Goal: Communication & Community: Connect with others

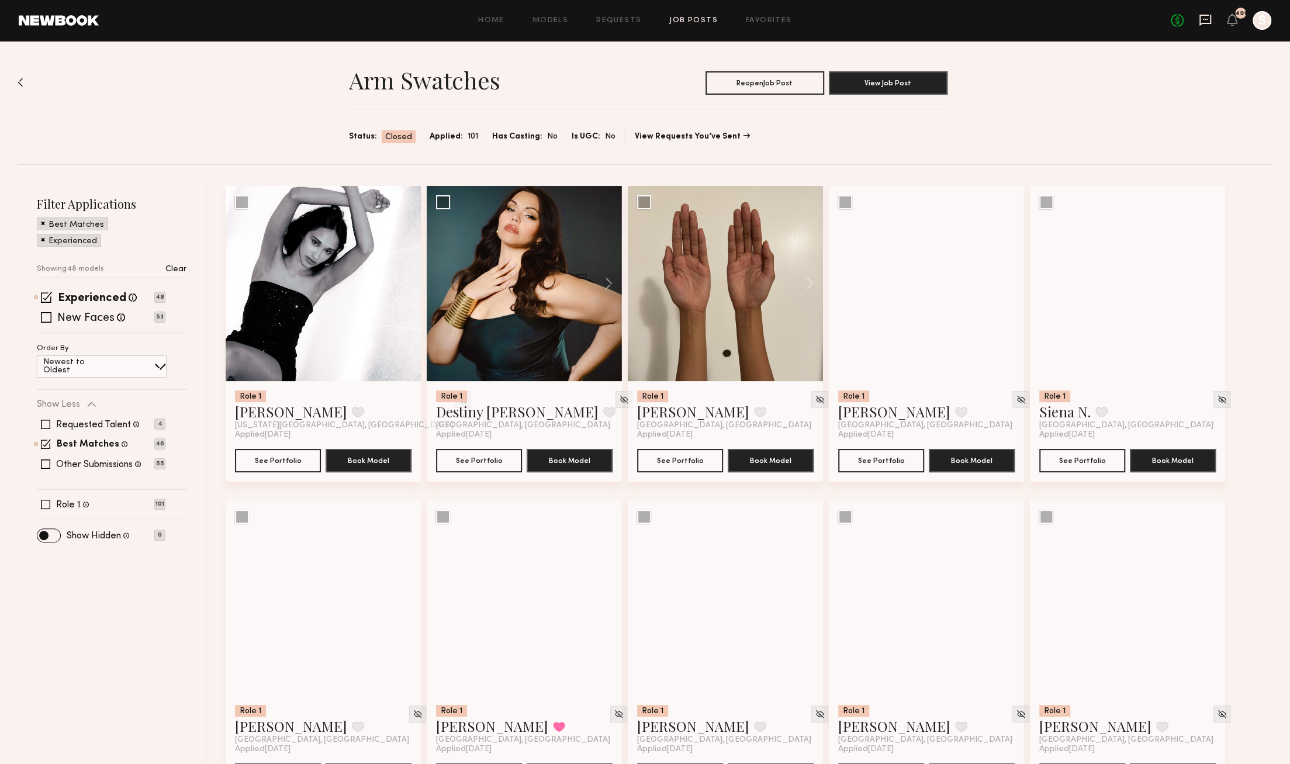
click at [1201, 19] on icon at bounding box center [1205, 19] width 13 height 13
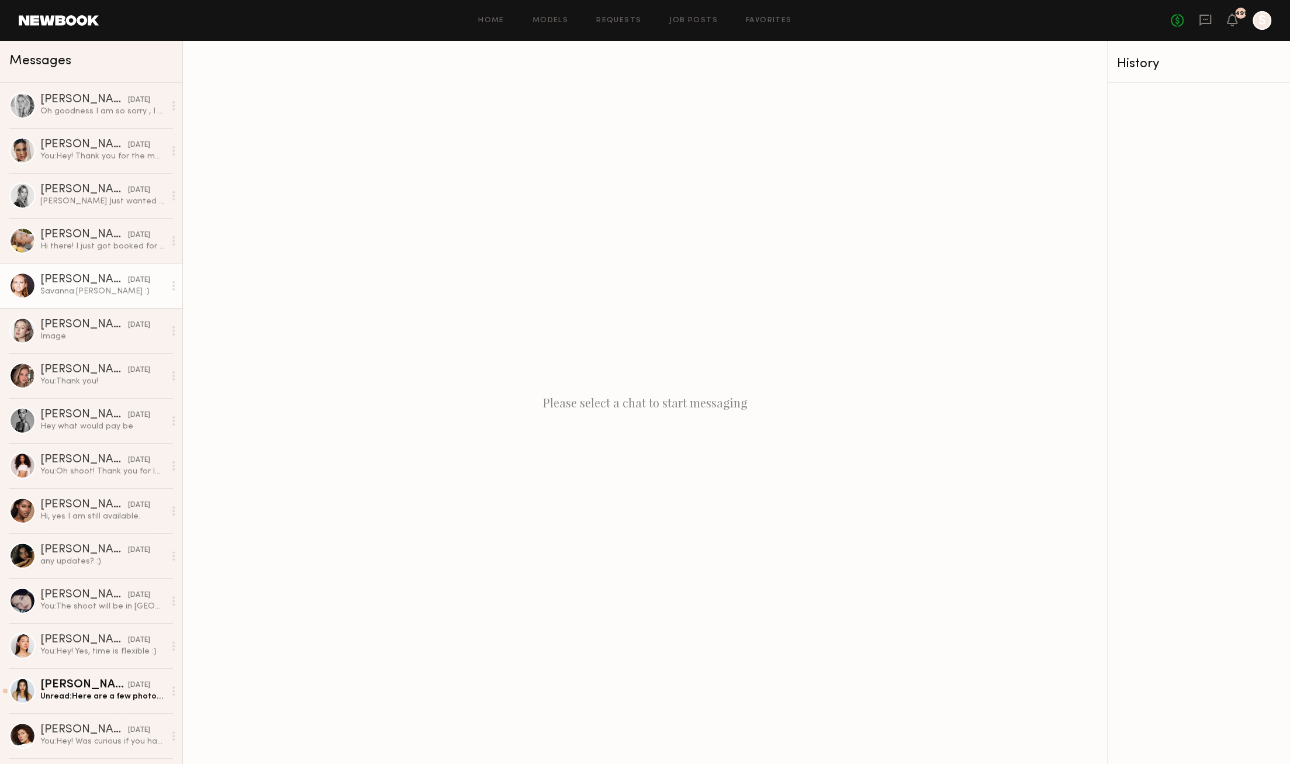
click at [61, 286] on div "Savanna.[PERSON_NAME] :)" at bounding box center [102, 291] width 124 height 11
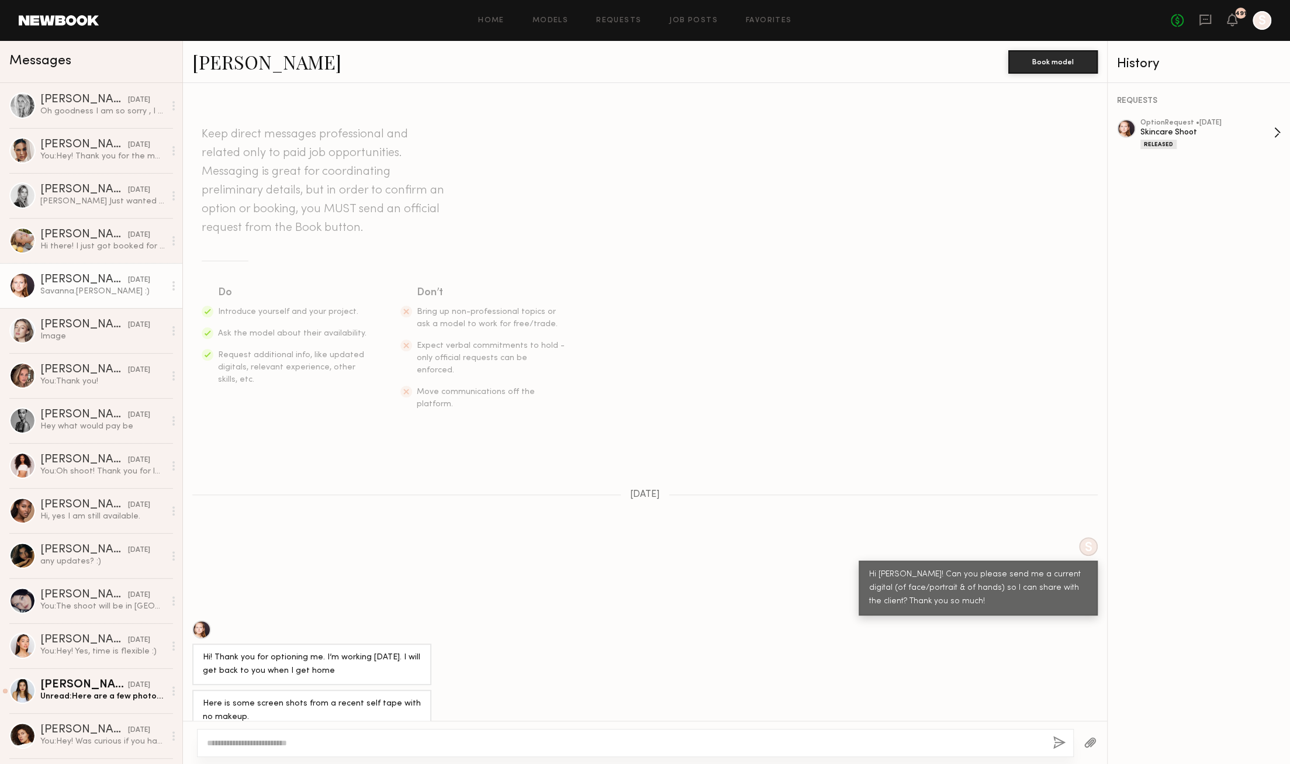
click at [1176, 127] on div "Skincare Shoot" at bounding box center [1206, 132] width 133 height 11
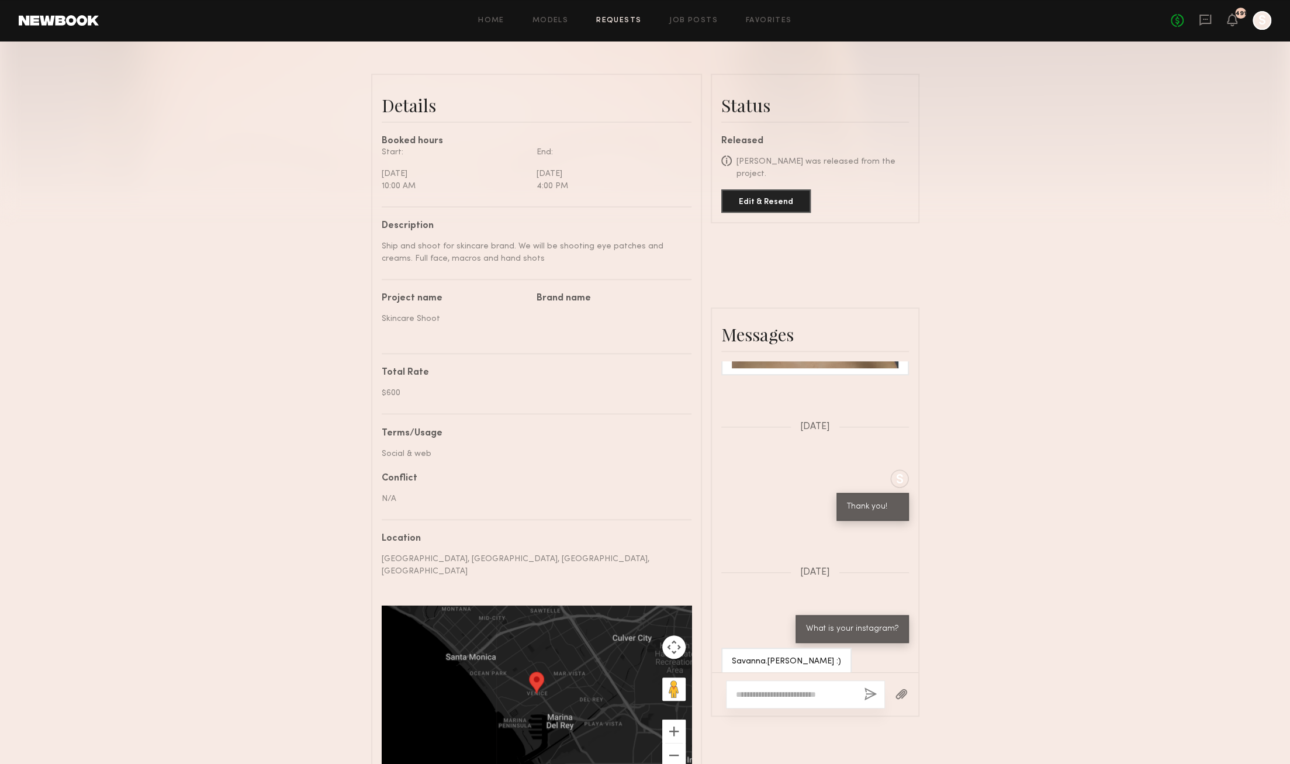
scroll to position [262, 0]
